Goal: Navigation & Orientation: Find specific page/section

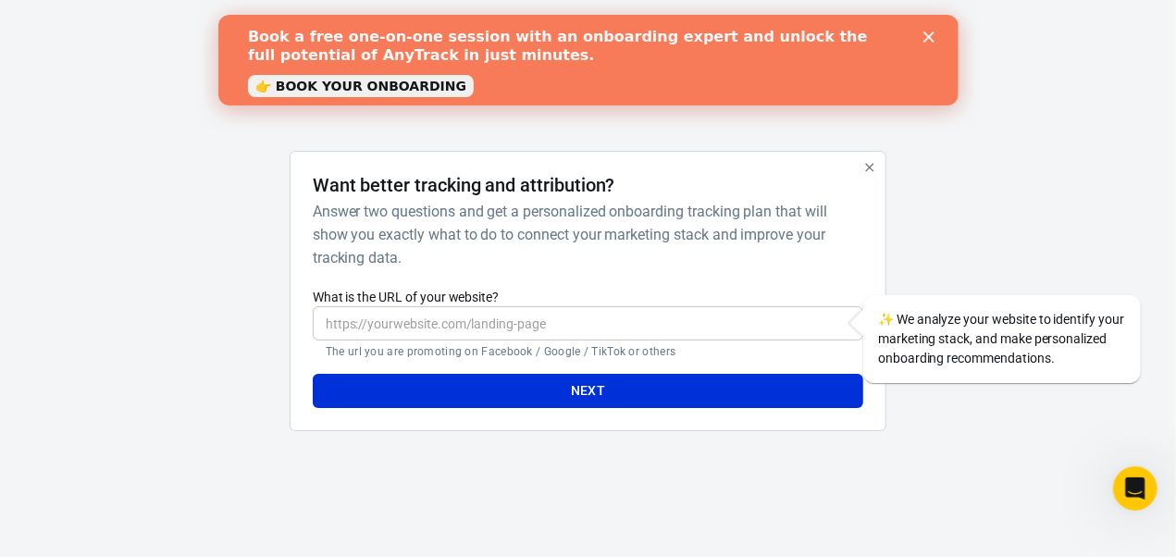
click at [923, 43] on div "Book a free one-on-one session with an onboarding expert and unlock the full po…" at bounding box center [587, 60] width 681 height 76
click at [927, 32] on icon "Close" at bounding box center [927, 36] width 11 height 11
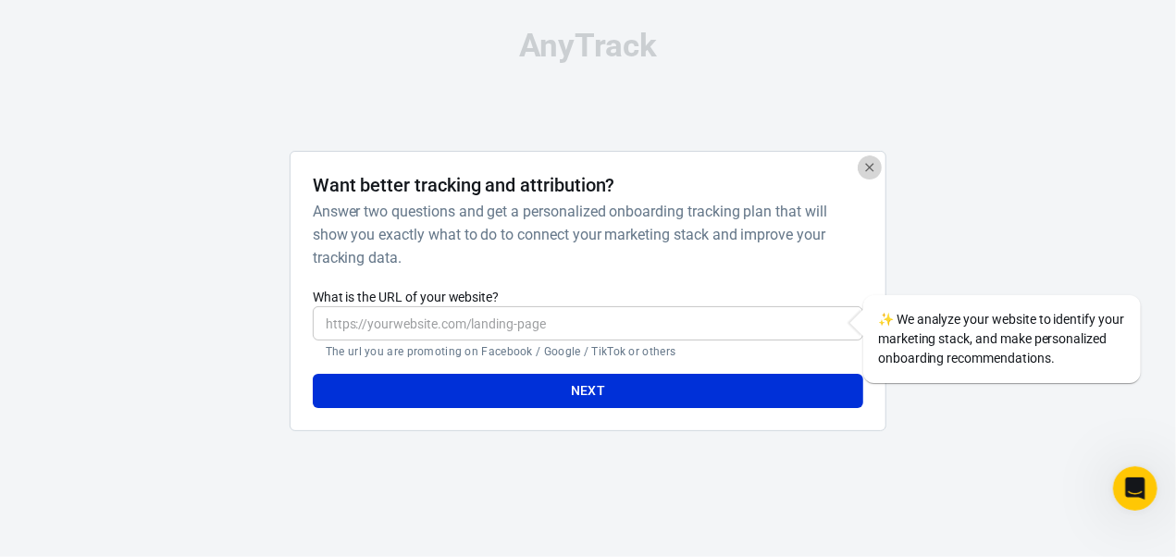
click at [876, 174] on icon "button" at bounding box center [869, 167] width 15 height 15
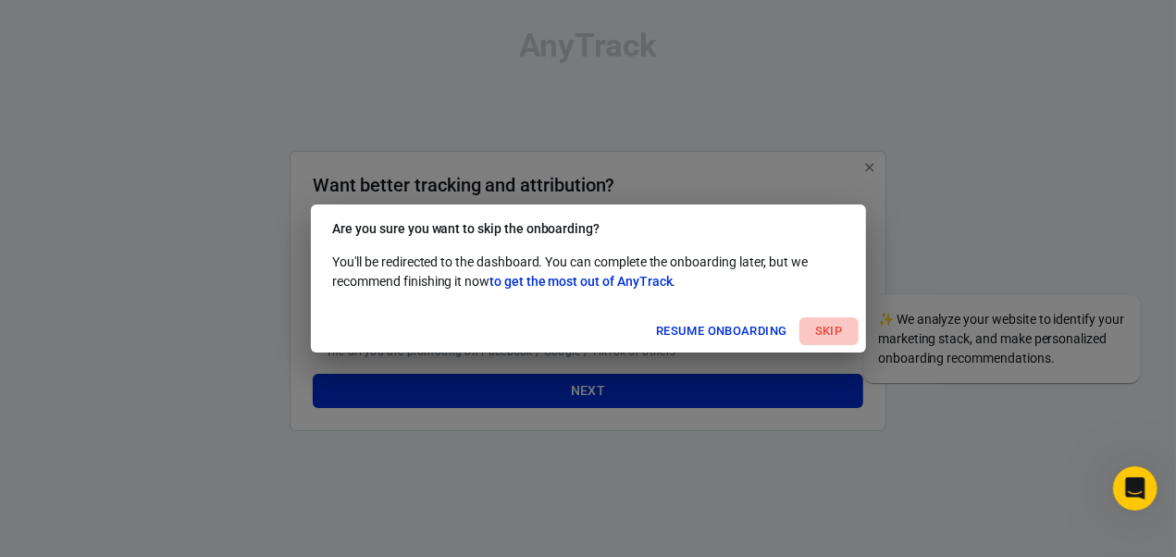
click at [822, 327] on button "Skip" at bounding box center [828, 331] width 59 height 29
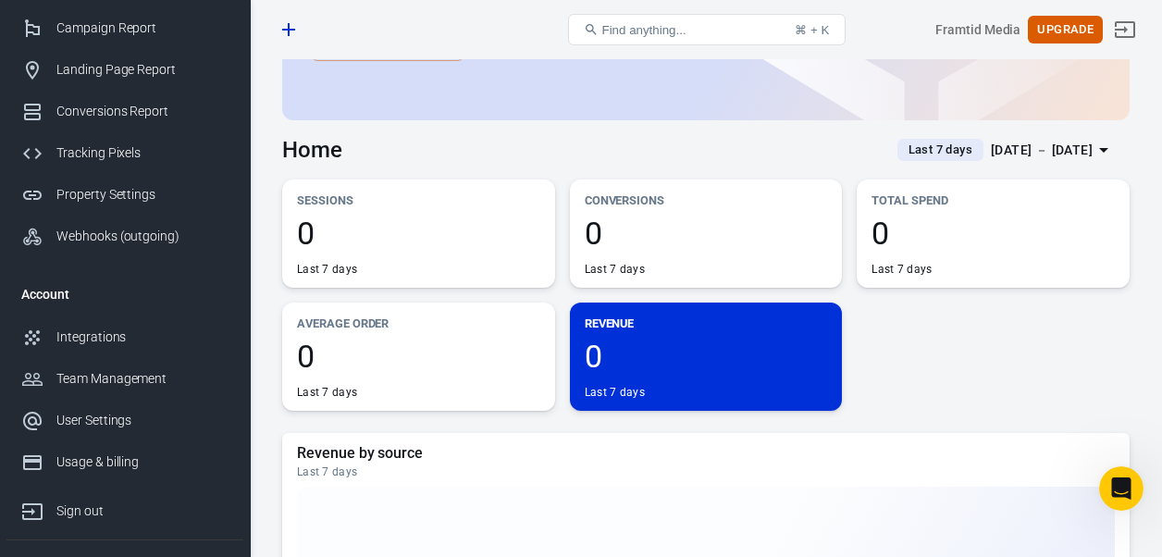
scroll to position [96, 0]
click at [96, 377] on div "Team Management" at bounding box center [142, 378] width 172 height 19
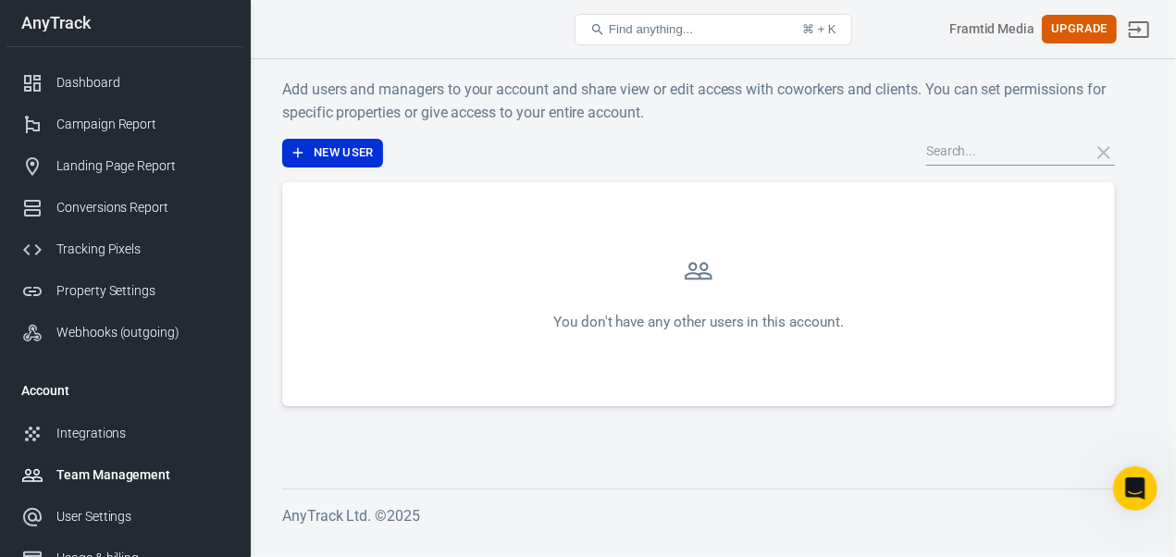
click at [94, 90] on div "Dashboard" at bounding box center [142, 82] width 172 height 19
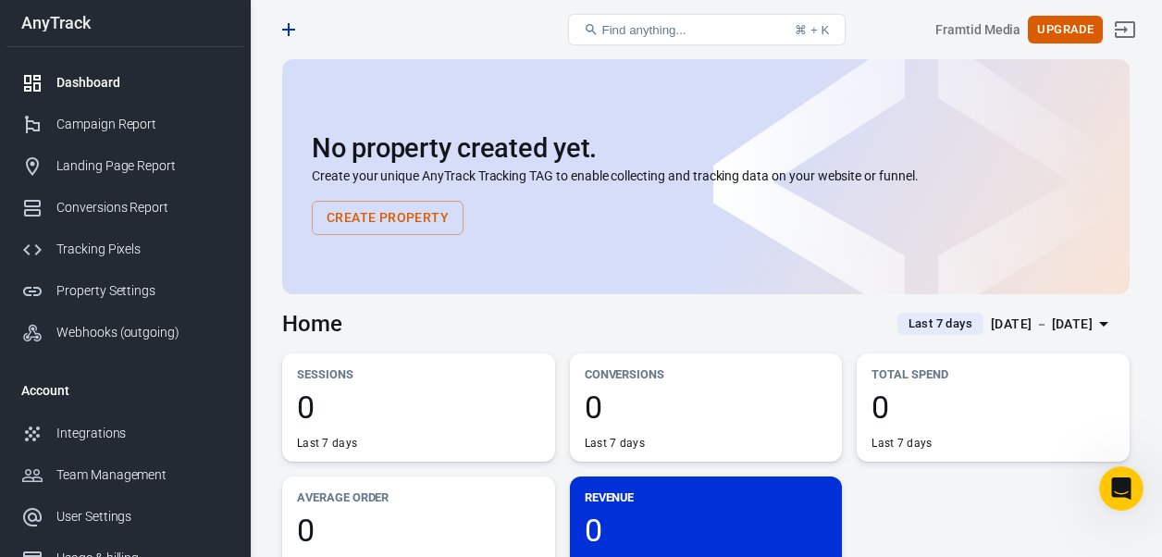
click at [97, 123] on div "Campaign Report" at bounding box center [142, 124] width 172 height 19
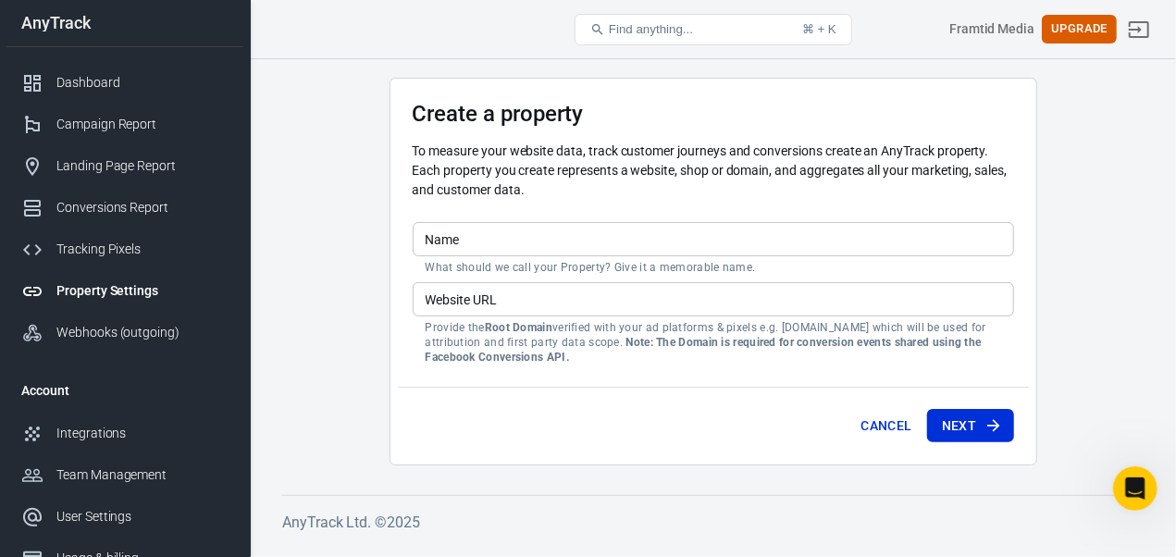
click at [124, 169] on div "Landing Page Report" at bounding box center [142, 165] width 172 height 19
click at [141, 164] on div "Landing Page Report" at bounding box center [142, 165] width 172 height 19
click at [129, 193] on link "Conversions Report" at bounding box center [124, 208] width 237 height 42
click at [117, 201] on div "Conversions Report" at bounding box center [142, 207] width 172 height 19
click at [330, 230] on main "Create a property To measure your website data, track customer journeys and con…" at bounding box center [712, 272] width 861 height 388
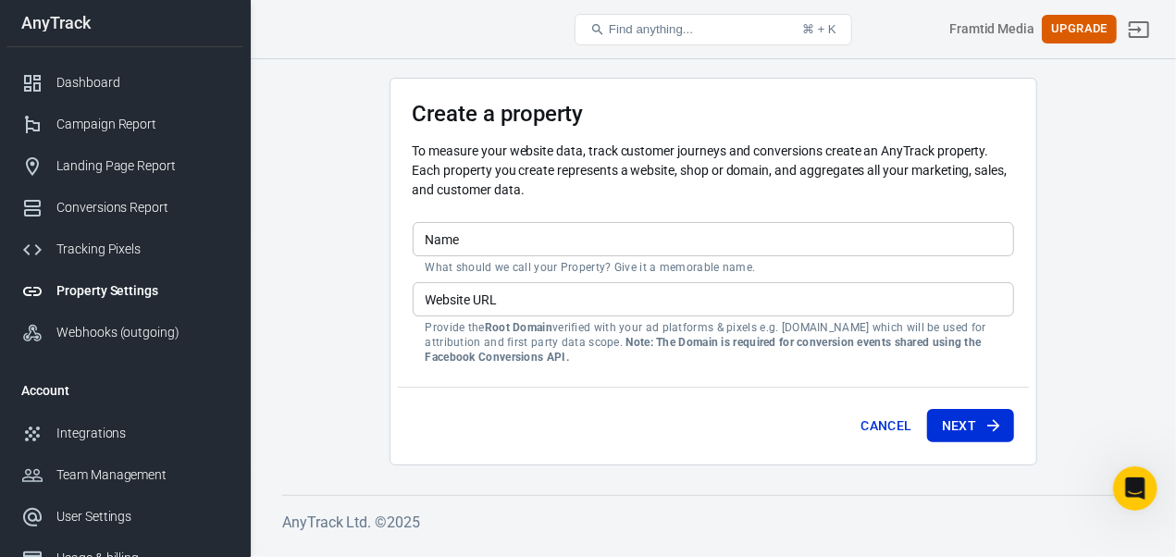
click at [155, 200] on div "Conversions Report" at bounding box center [142, 207] width 172 height 19
click at [117, 82] on div "Dashboard" at bounding box center [142, 82] width 172 height 19
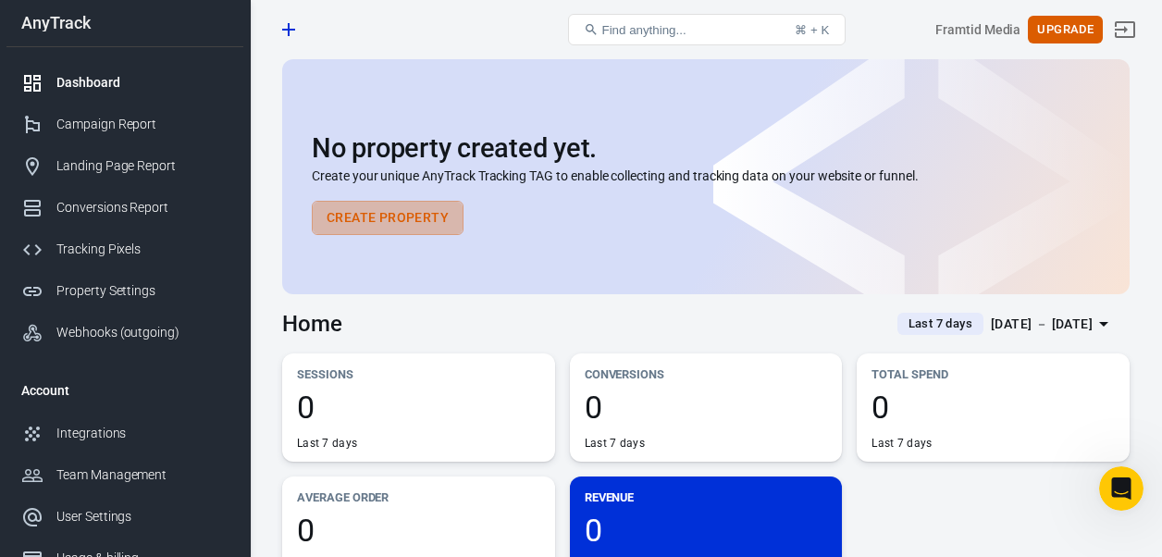
click at [448, 210] on button "Create Property" at bounding box center [388, 218] width 152 height 34
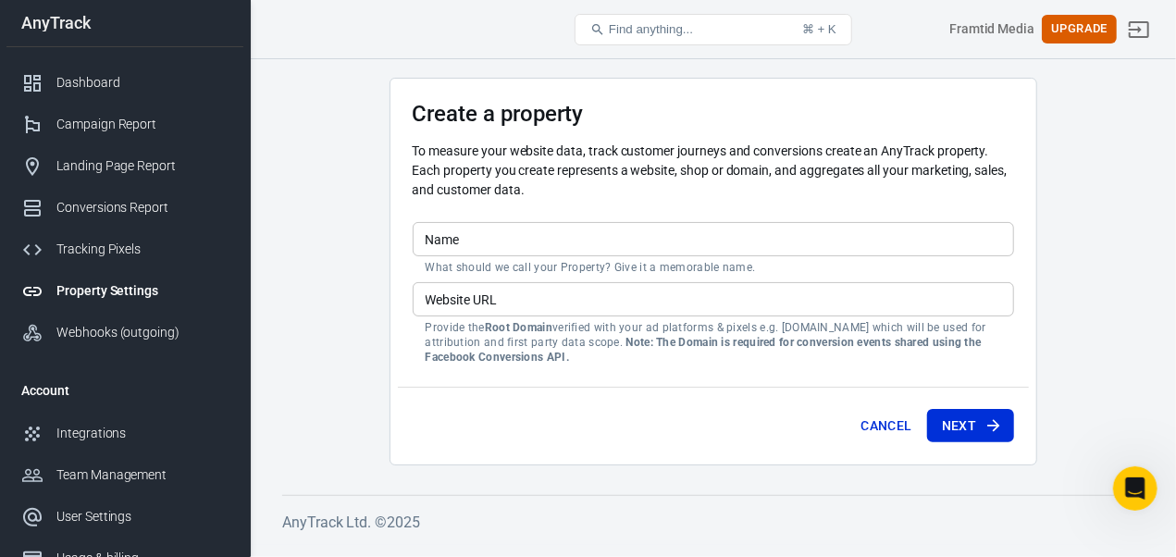
click at [91, 88] on div "Dashboard" at bounding box center [142, 82] width 172 height 19
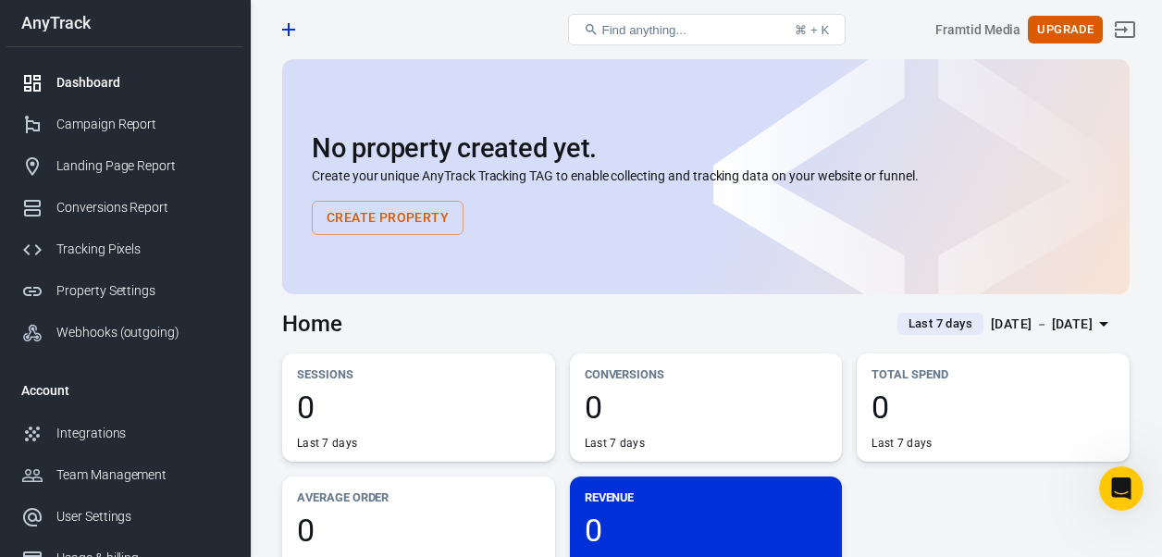
click at [513, 29] on div "Dashboard" at bounding box center [415, 29] width 284 height 44
